Goal: Navigation & Orientation: Find specific page/section

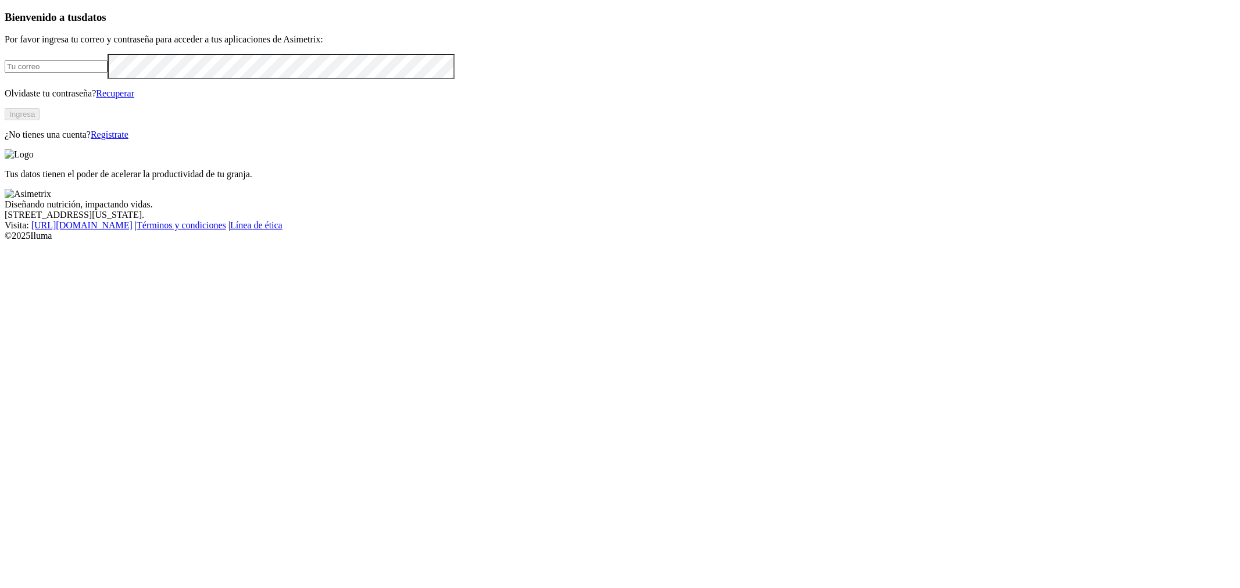
click at [108, 73] on input "email" at bounding box center [56, 66] width 103 height 12
paste input "[PERSON_NAME][EMAIL_ADDRESS][PERSON_NAME][DOMAIN_NAME]"
type input "[PERSON_NAME][EMAIL_ADDRESS][PERSON_NAME][DOMAIN_NAME]"
click at [40, 120] on button "Ingresa" at bounding box center [22, 114] width 35 height 12
